Goal: Task Accomplishment & Management: Manage account settings

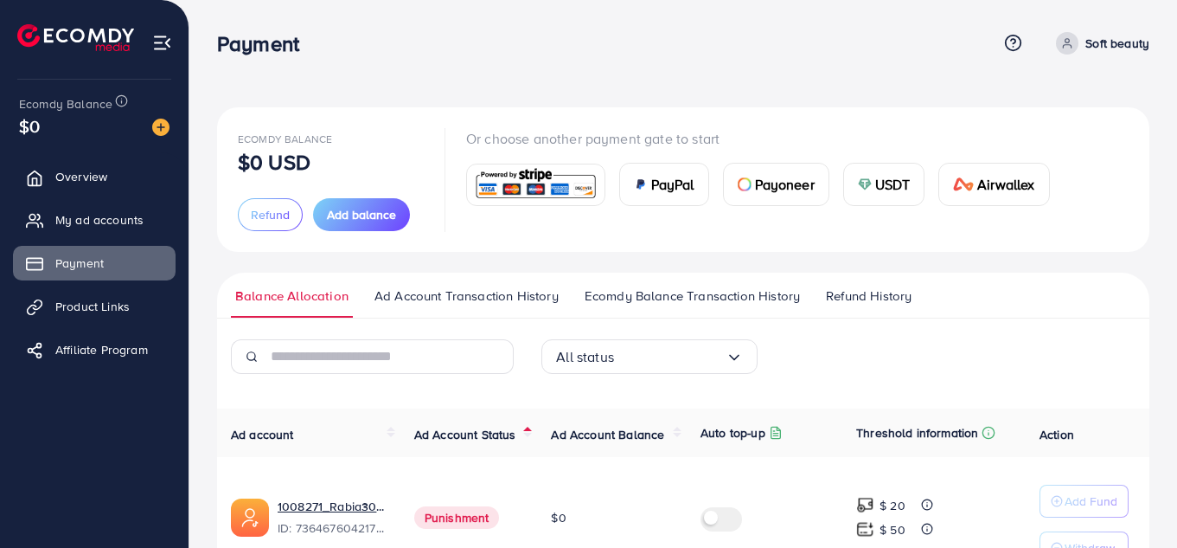
scroll to position [104, 0]
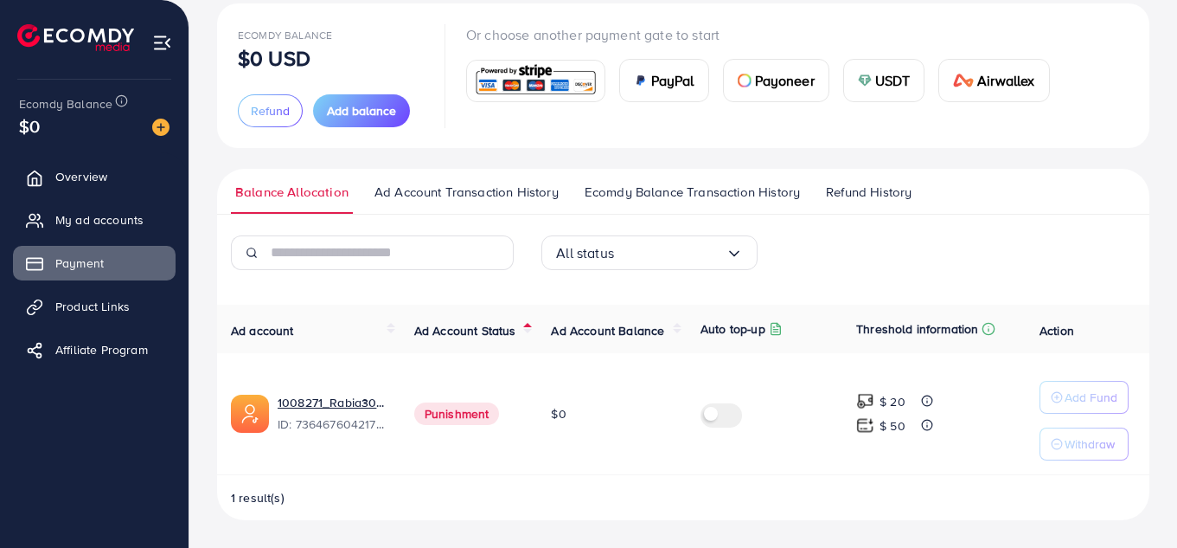
click at [763, 157] on div "Ecomdy Balance $0 USD Refund Add balance Or choose another payment gate to star…" at bounding box center [683, 261] width 933 height 516
click at [652, 367] on td "$0" at bounding box center [612, 414] width 150 height 122
click at [457, 196] on span "Ad Account Transaction History" at bounding box center [467, 192] width 184 height 19
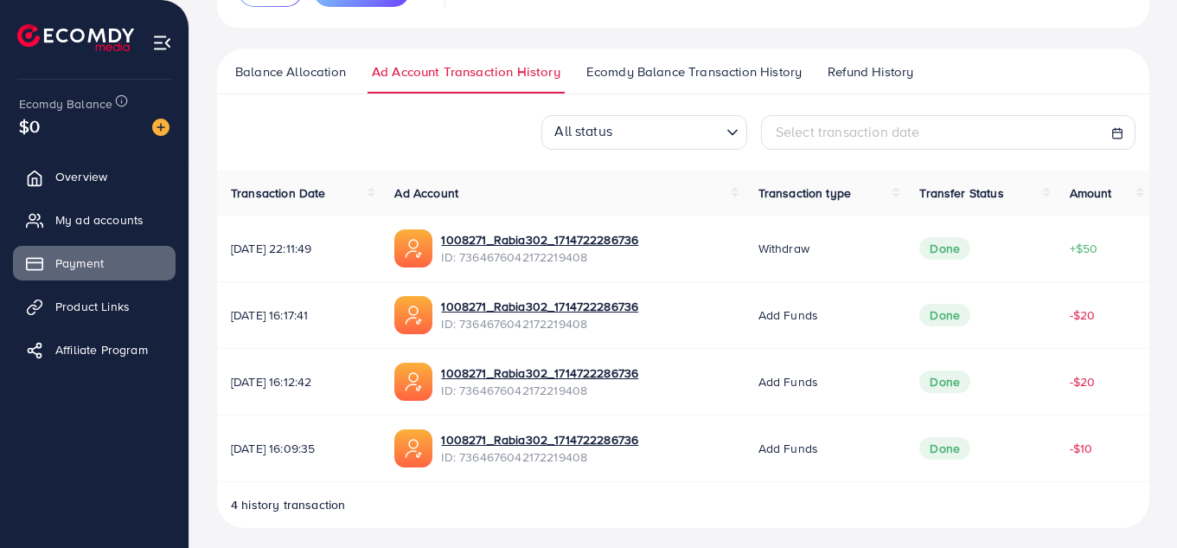
scroll to position [232, 0]
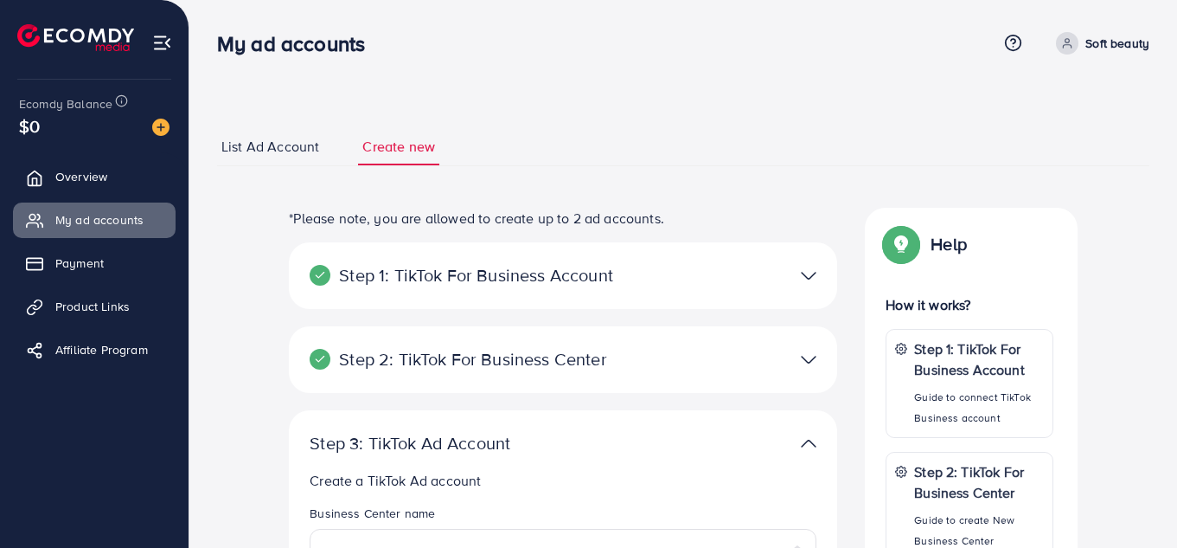
select select
click at [1119, 46] on p "Soft beauty" at bounding box center [1118, 43] width 64 height 21
click at [1045, 144] on span "Log out" at bounding box center [1046, 141] width 47 height 21
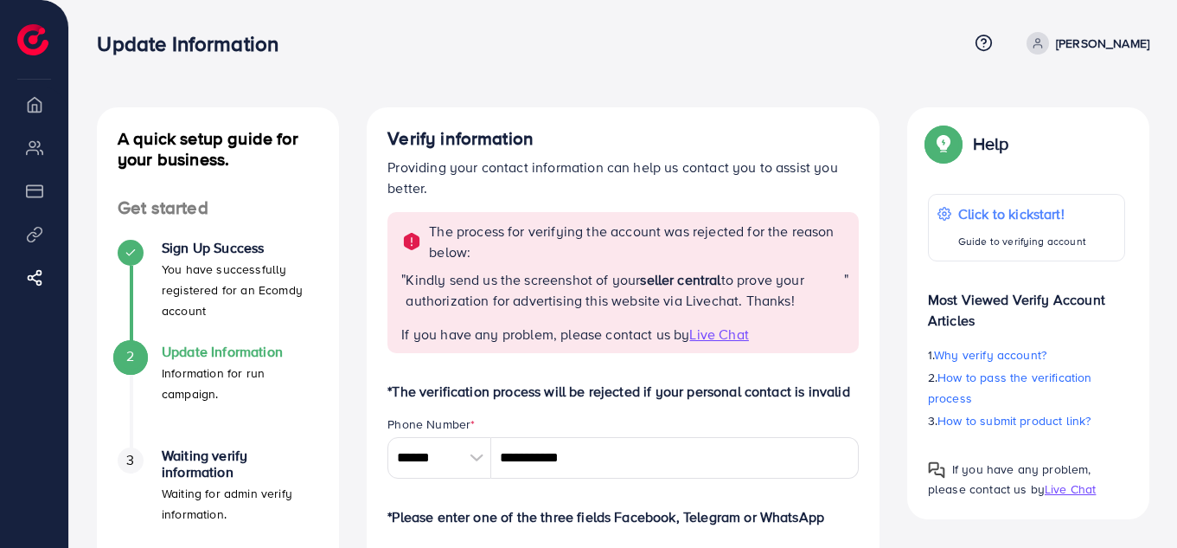
scroll to position [479, 0]
